Goal: Information Seeking & Learning: Learn about a topic

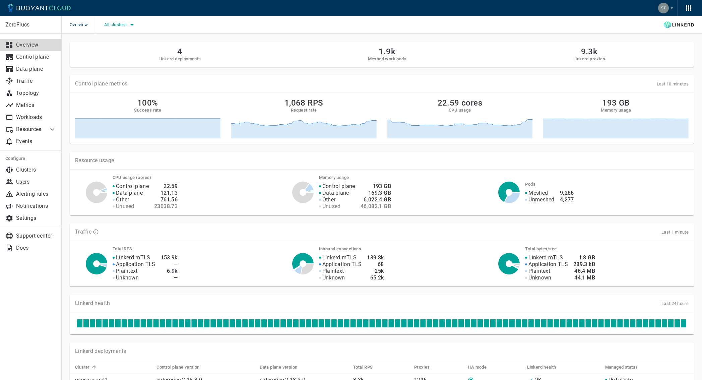
click at [120, 24] on span "All clusters" at bounding box center [116, 24] width 24 height 5
click at [139, 46] on span "caesars-usp1" at bounding box center [136, 45] width 33 height 7
click at [117, 46] on input "caesars-usp1" at bounding box center [113, 45] width 8 height 8
checkbox input "true"
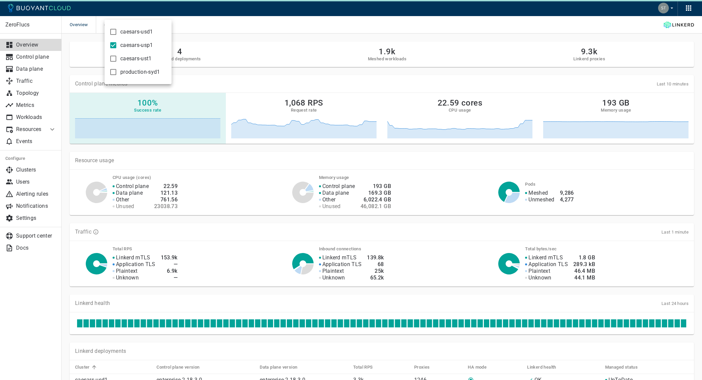
click at [95, 107] on div at bounding box center [351, 190] width 702 height 380
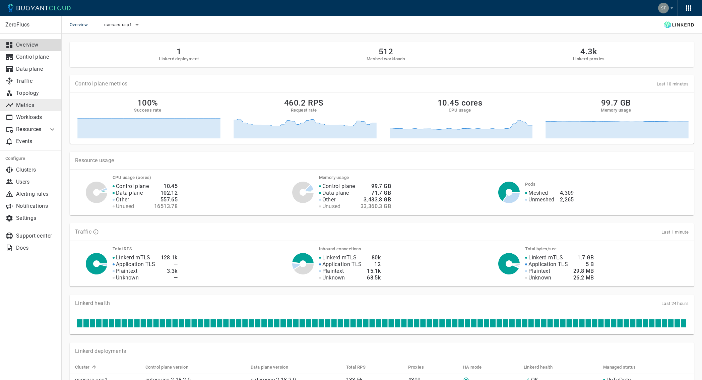
click at [35, 102] on p "Metrics" at bounding box center [36, 105] width 40 height 7
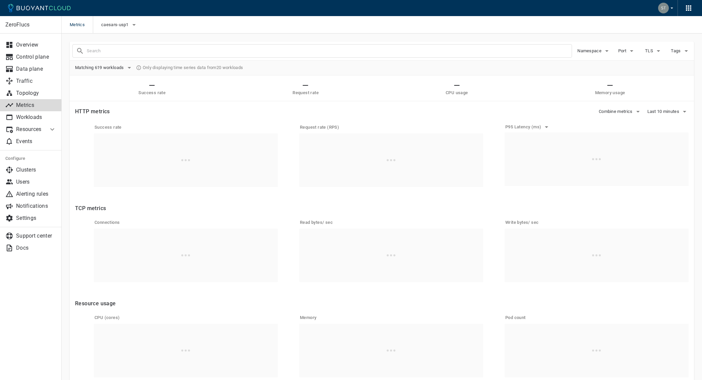
click at [109, 53] on input "text" at bounding box center [329, 50] width 485 height 9
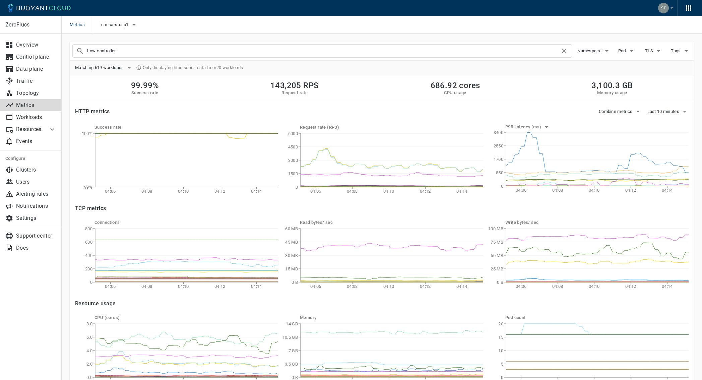
type input "flow-controller"
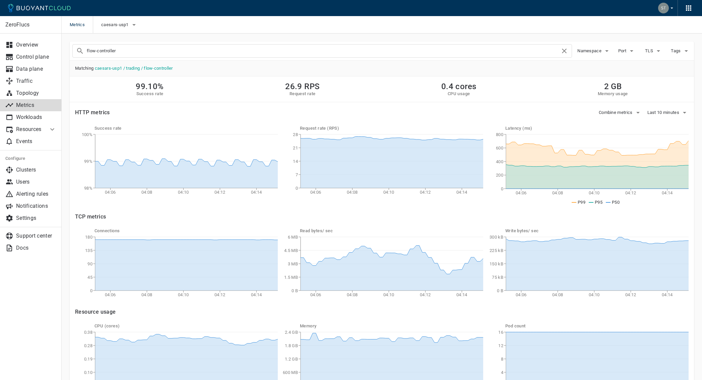
click at [162, 48] on input "flow-controller" at bounding box center [324, 50] width 474 height 9
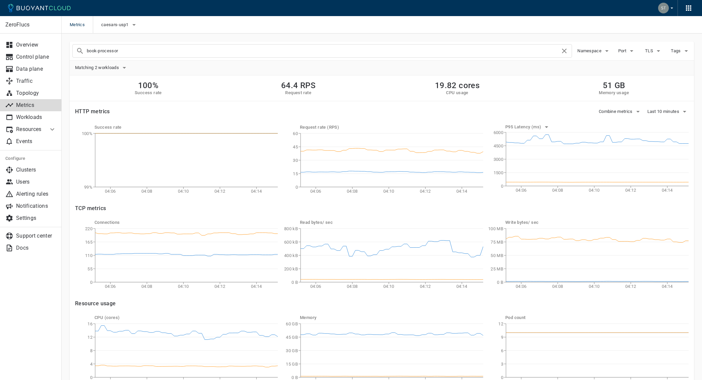
type input "book-processor-reader"
